Goal: Task Accomplishment & Management: Use online tool/utility

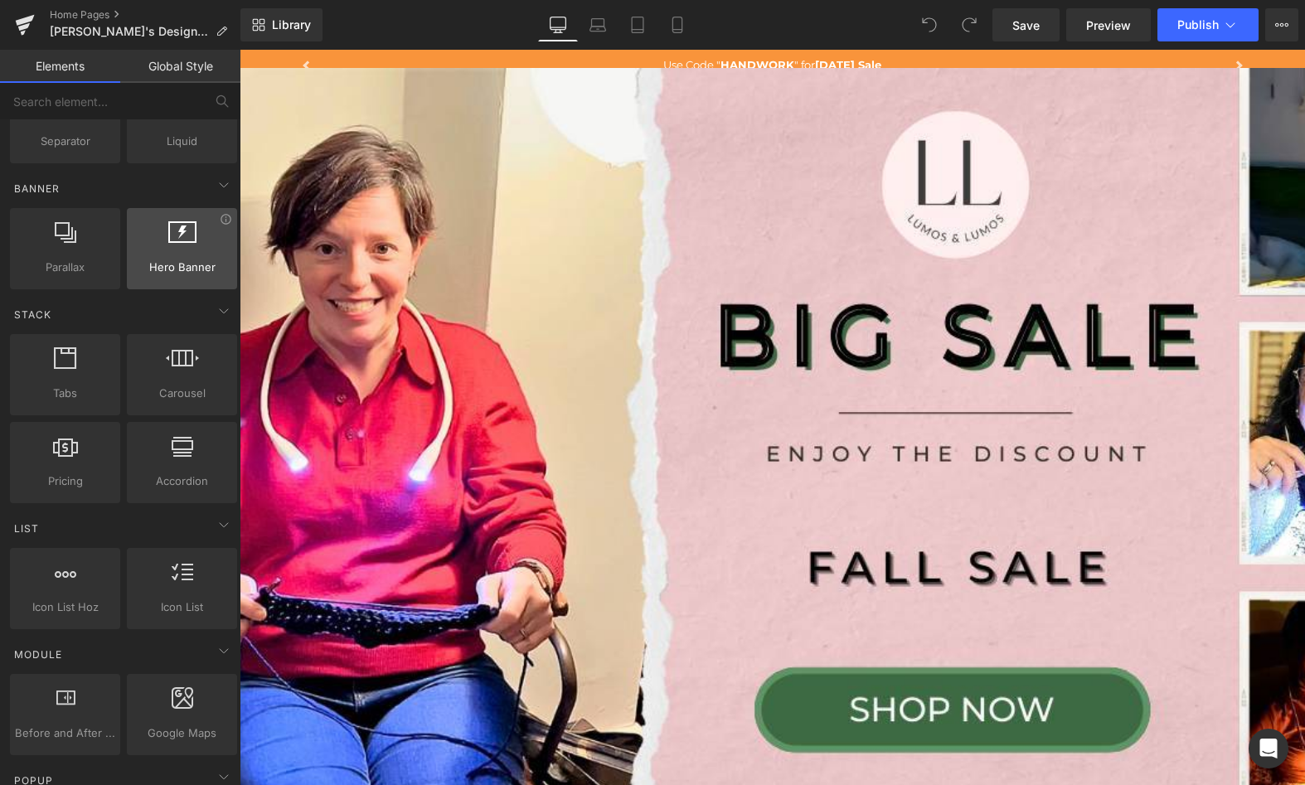
scroll to position [254, 0]
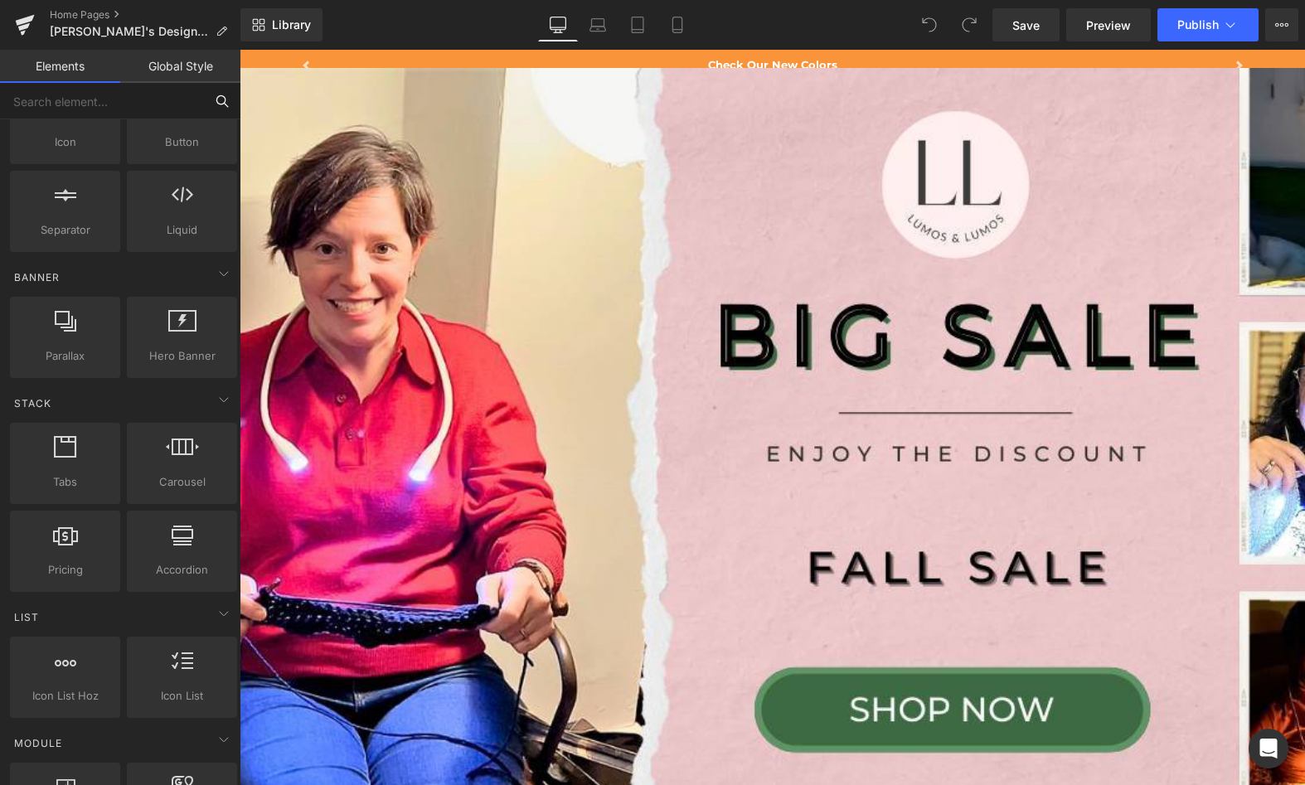
click at [87, 87] on input "text" at bounding box center [102, 101] width 204 height 36
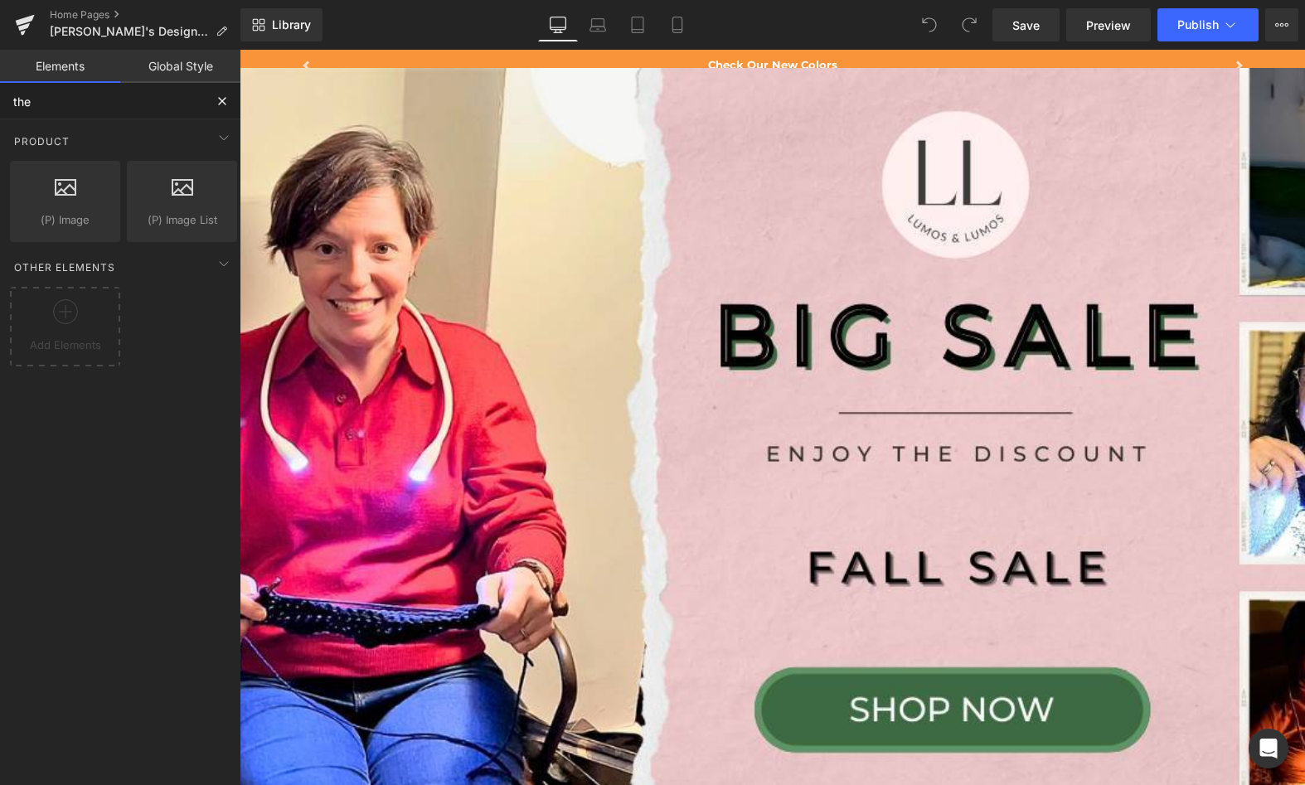
scroll to position [0, 0]
type input "theme"
